Goal: Information Seeking & Learning: Learn about a topic

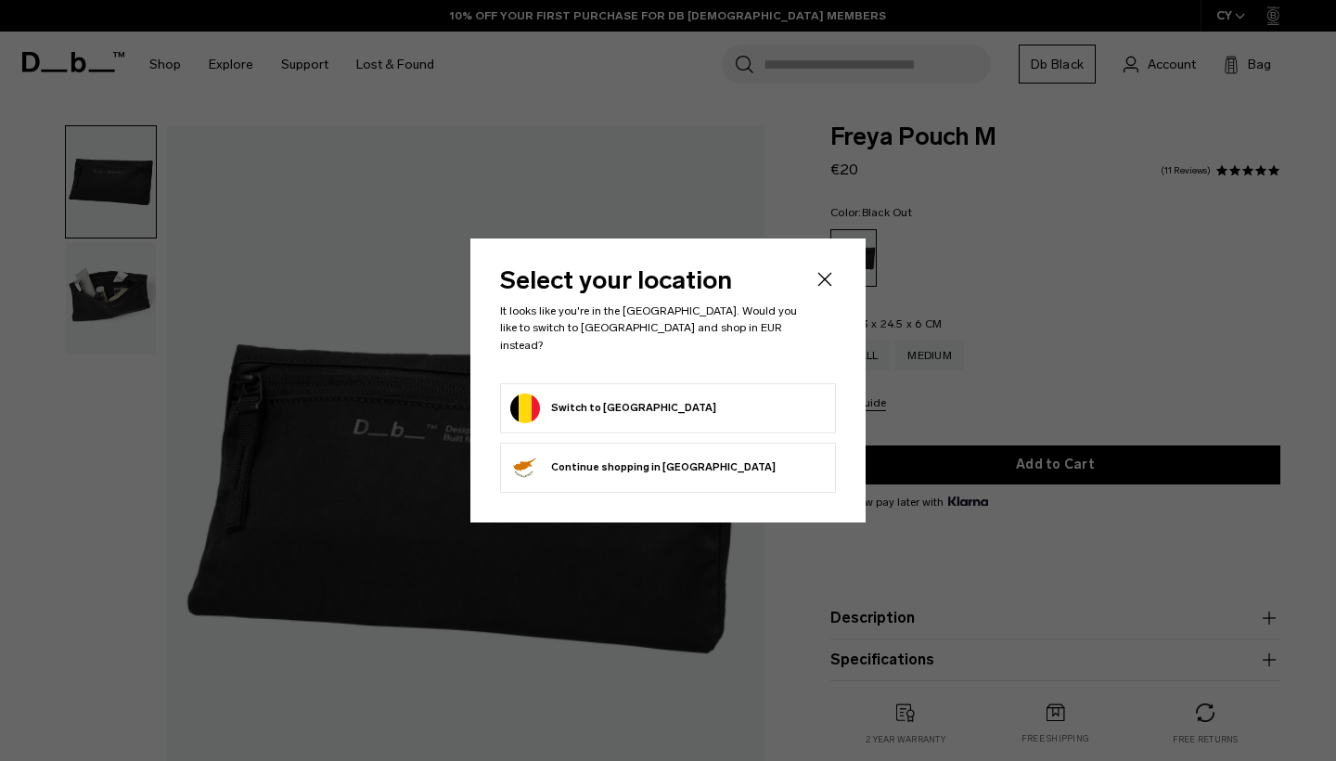
click at [613, 398] on button "Switch to [GEOGRAPHIC_DATA]" at bounding box center [613, 408] width 206 height 30
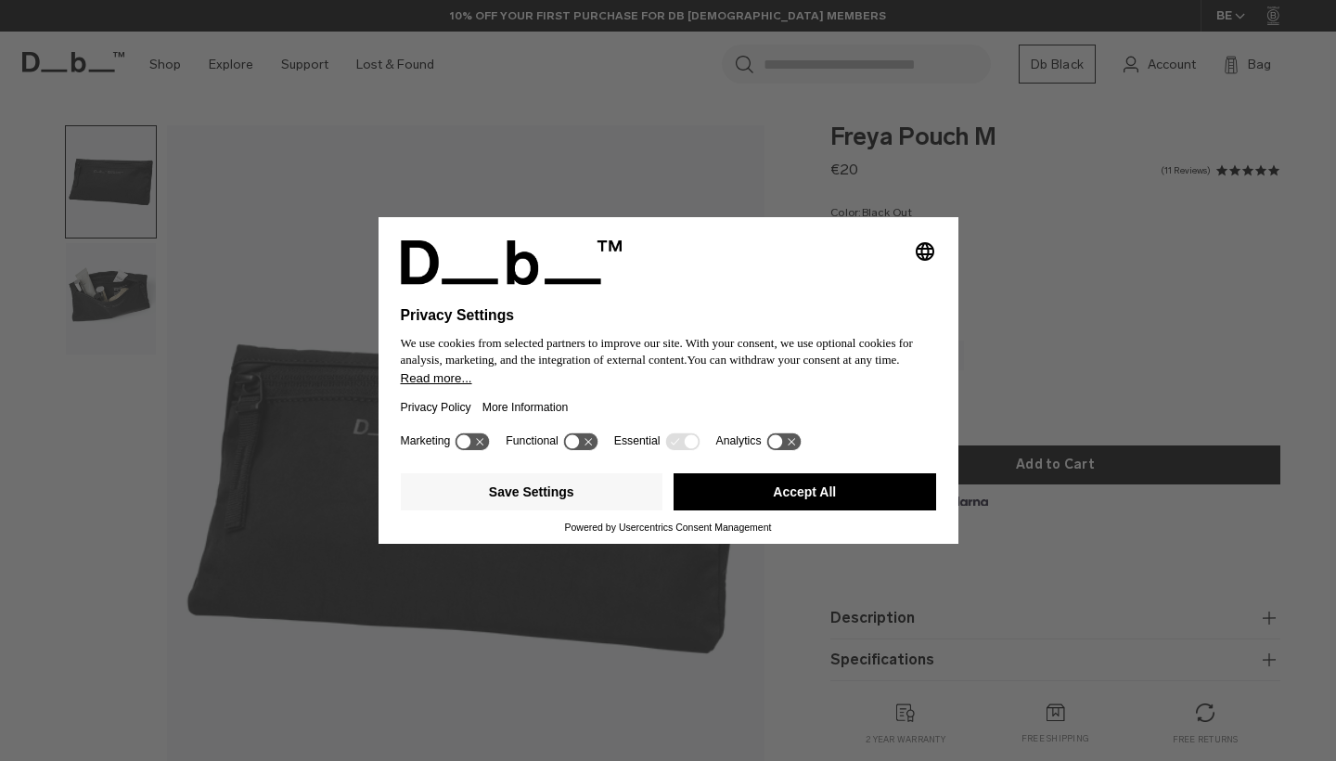
click at [802, 504] on button "Accept All" at bounding box center [805, 491] width 263 height 37
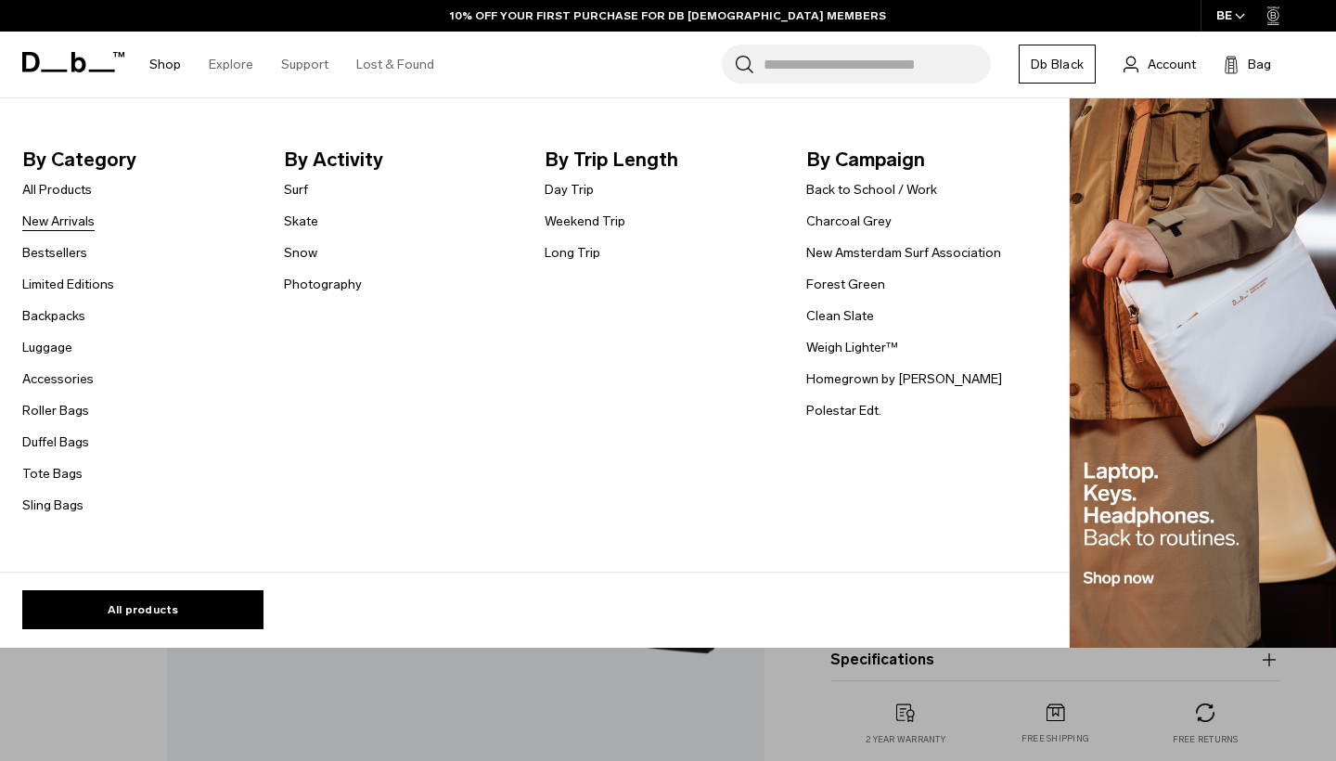
click at [78, 225] on link "New Arrivals" at bounding box center [58, 221] width 72 height 19
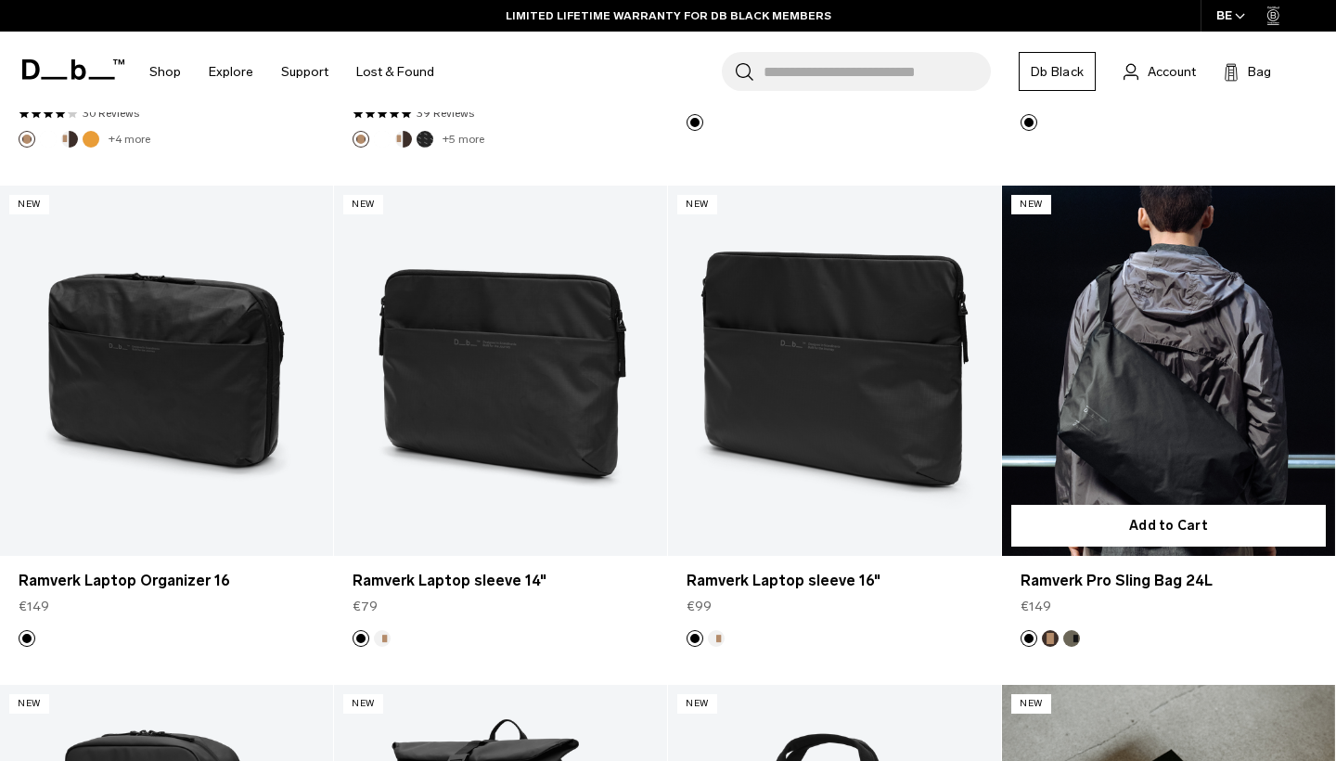
scroll to position [4651, 0]
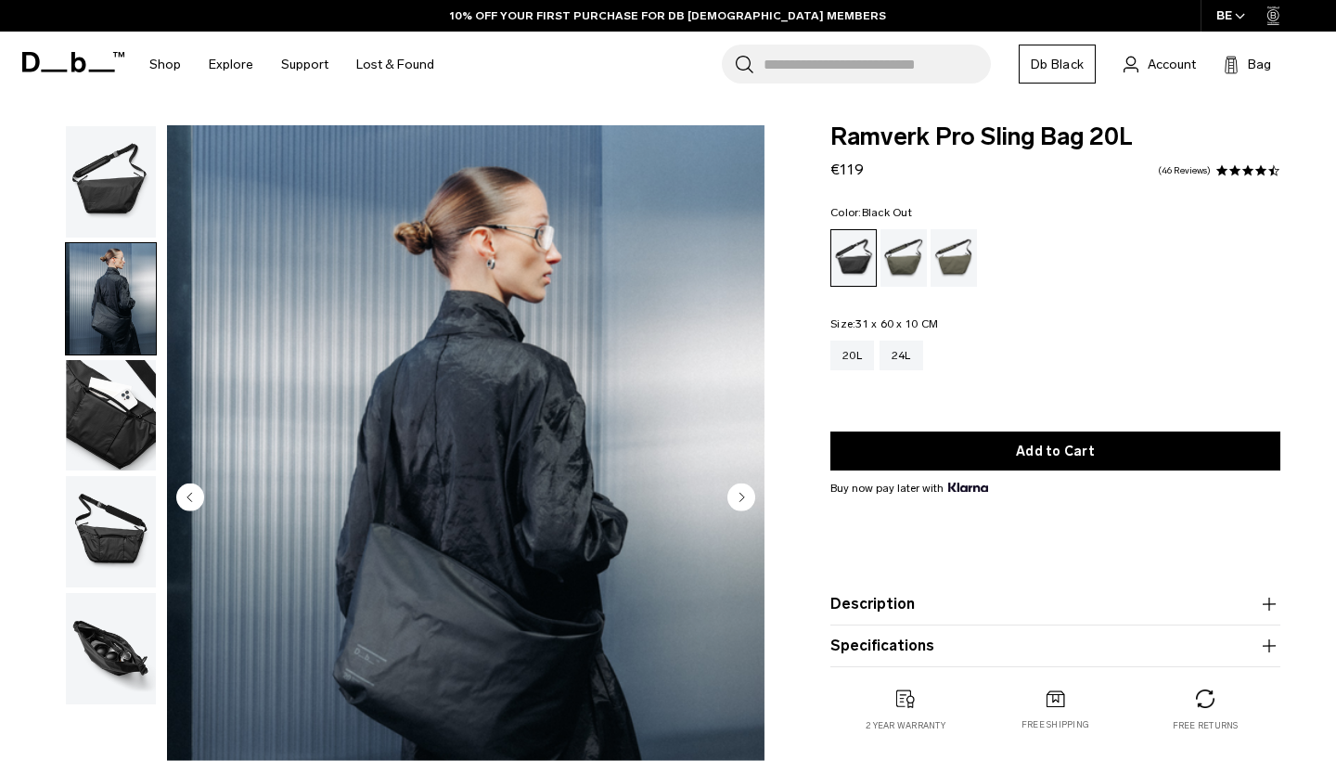
click at [132, 166] on img "button" at bounding box center [111, 181] width 90 height 111
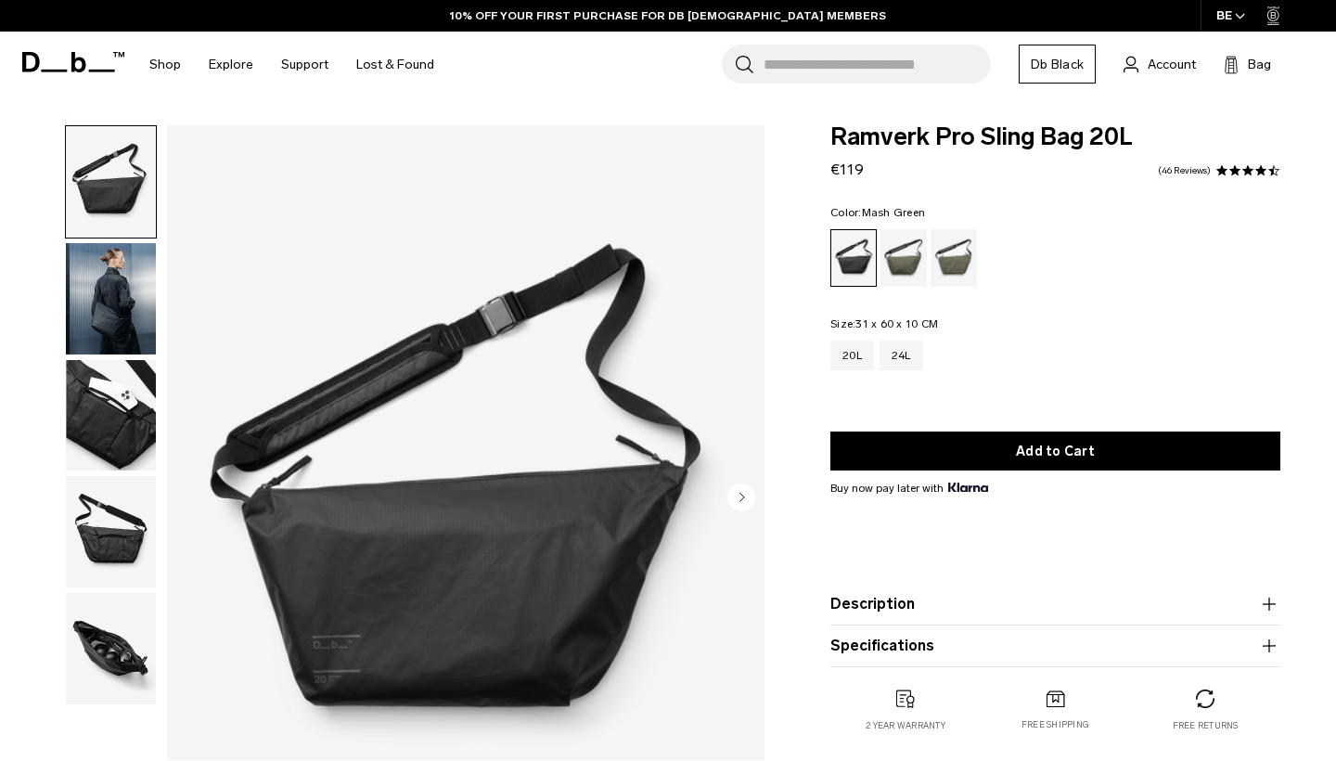
click at [950, 270] on div "Mash Green" at bounding box center [954, 258] width 47 height 58
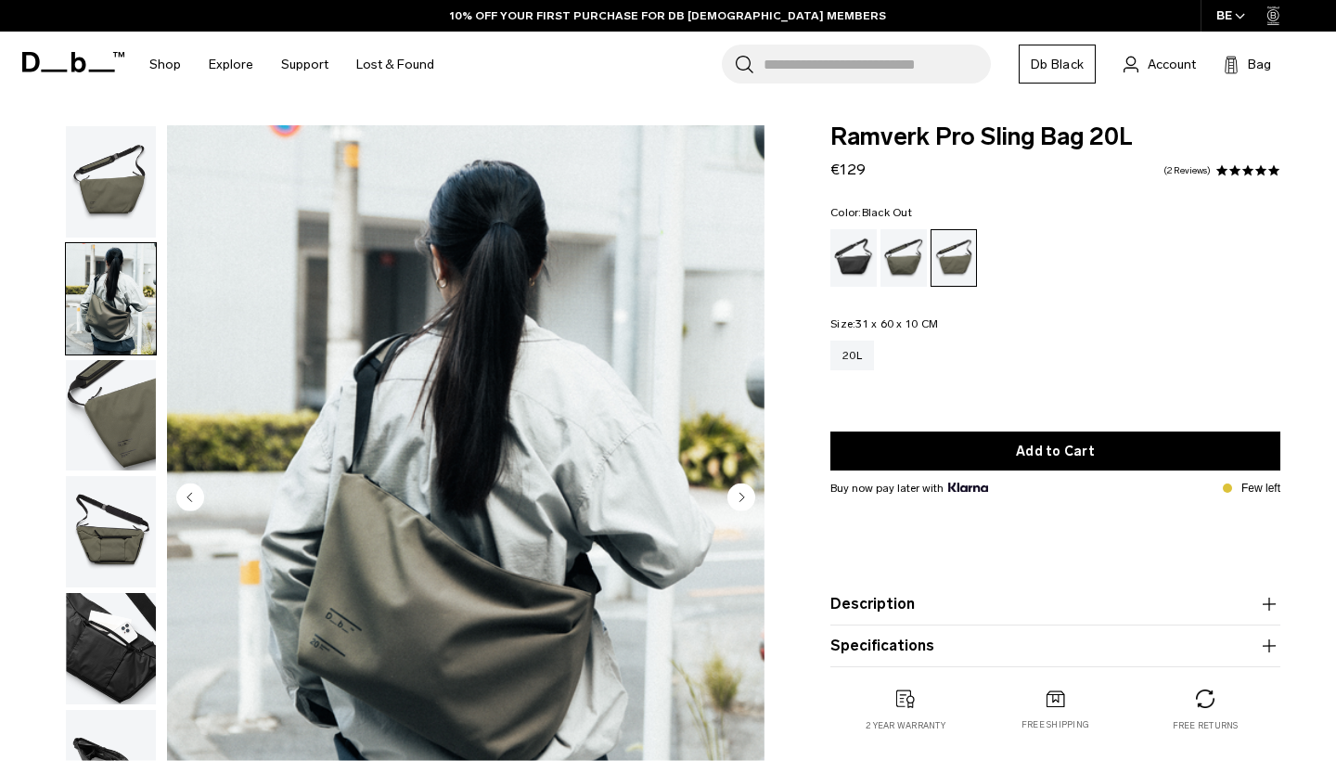
click at [857, 260] on div "Black Out" at bounding box center [854, 258] width 47 height 58
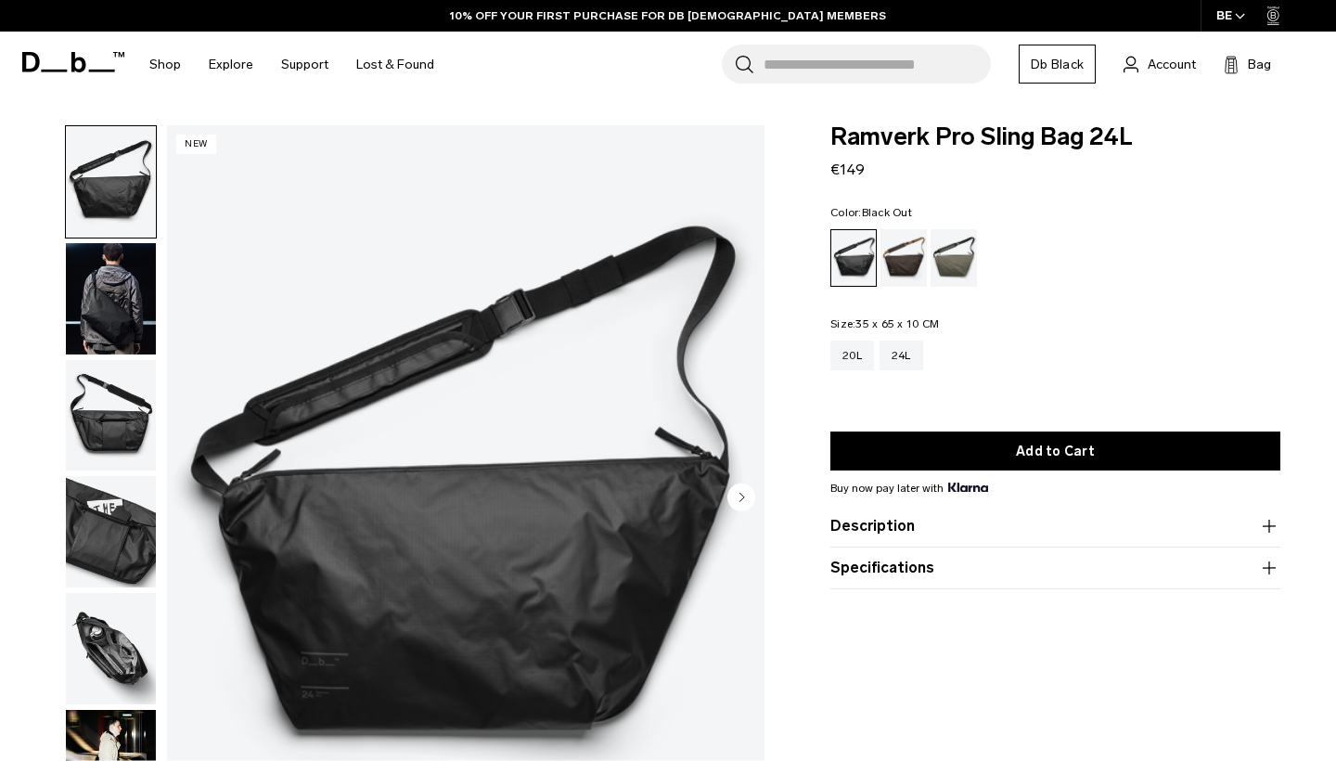
click at [159, 411] on div "01 / 06 New Close" at bounding box center [387, 503] width 775 height 756
click at [141, 418] on img "button" at bounding box center [111, 415] width 90 height 111
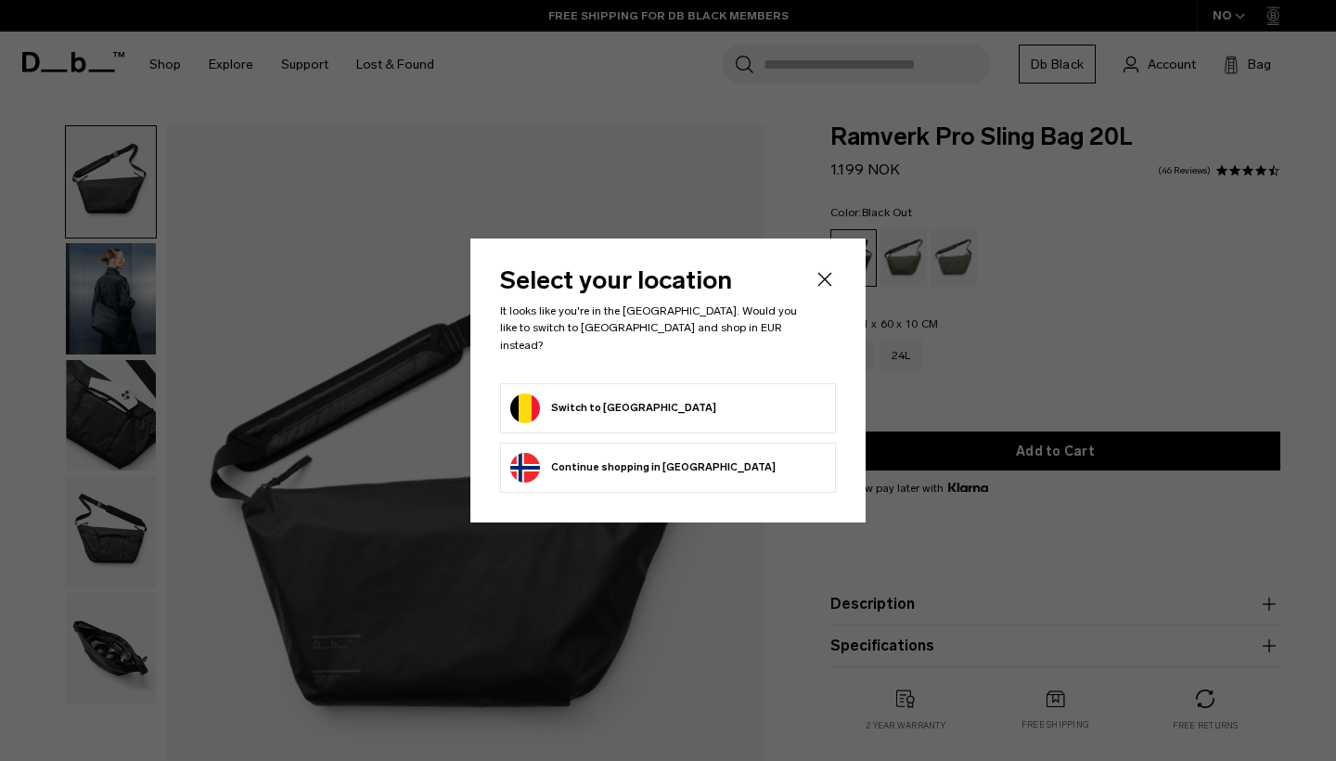
click at [710, 393] on form "Switch to Belgium" at bounding box center [668, 408] width 316 height 30
click at [628, 393] on button "Switch to Belgium" at bounding box center [613, 408] width 206 height 30
